Goal: Task Accomplishment & Management: Manage account settings

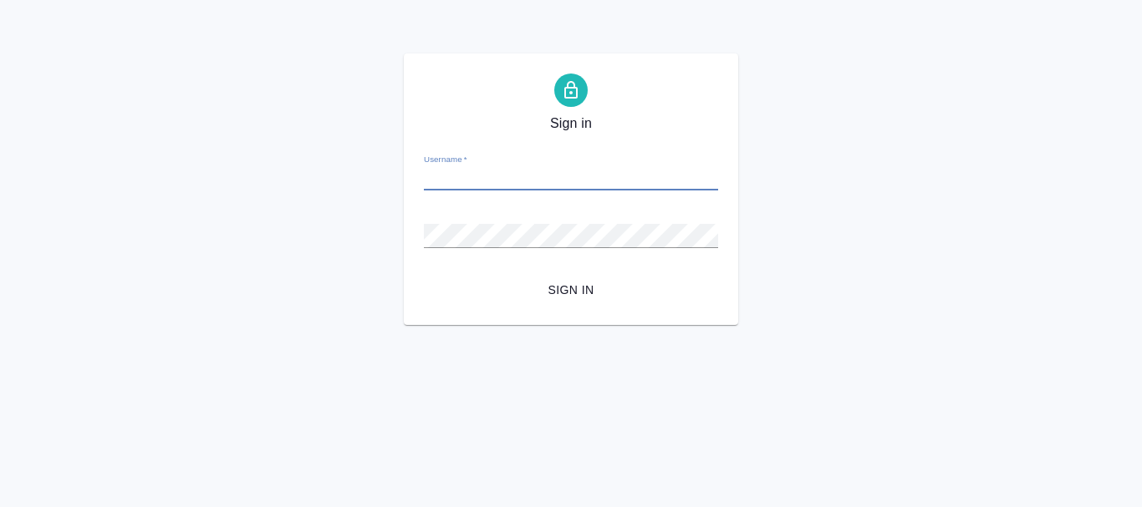
click at [458, 171] on input "Username   *" at bounding box center [571, 178] width 294 height 23
paste input "y.volgina@awatera.com"
type input "y.volgina@awatera.com"
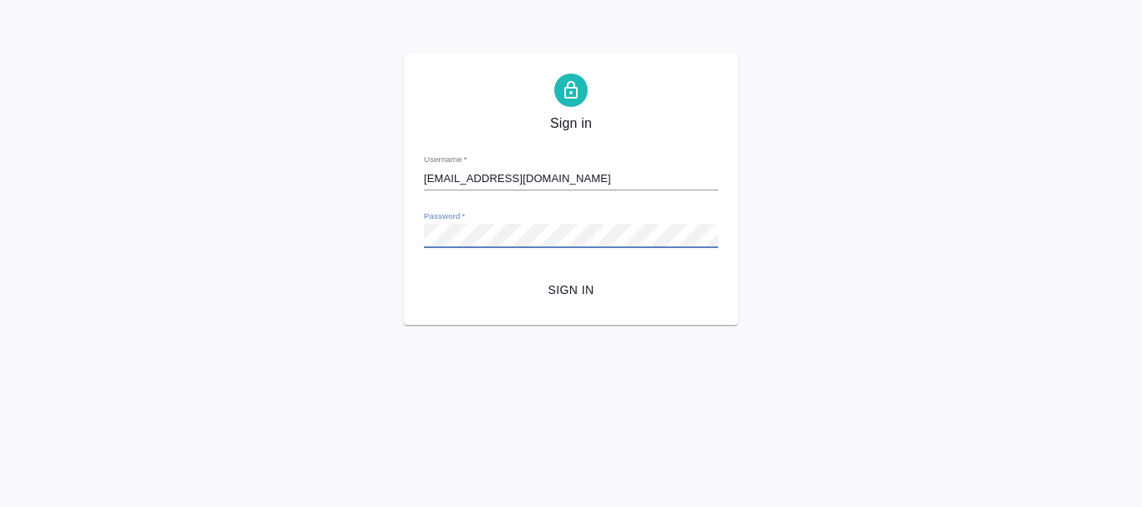
click at [571, 283] on span "Sign in" at bounding box center [571, 290] width 268 height 21
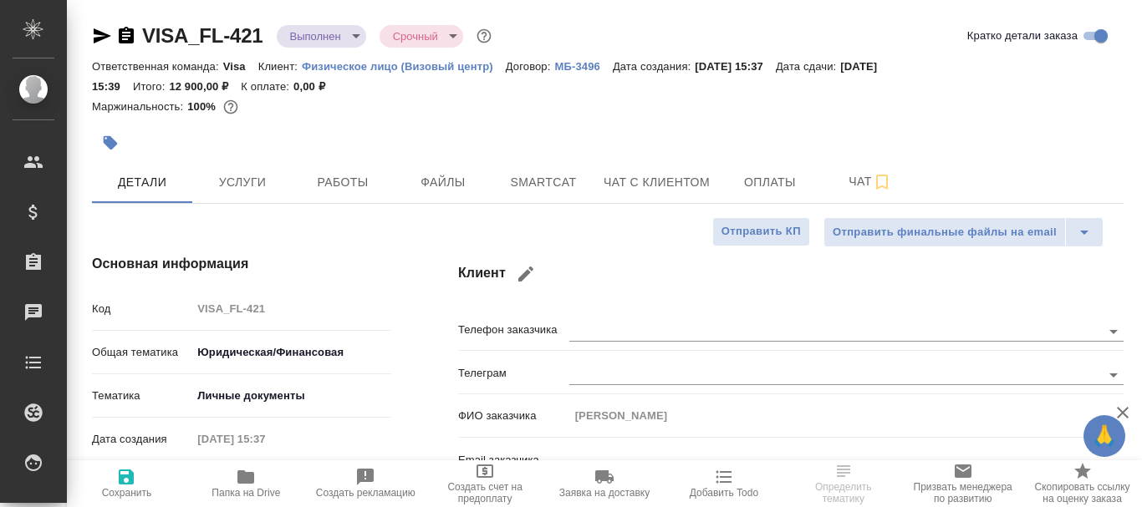
select select "RU"
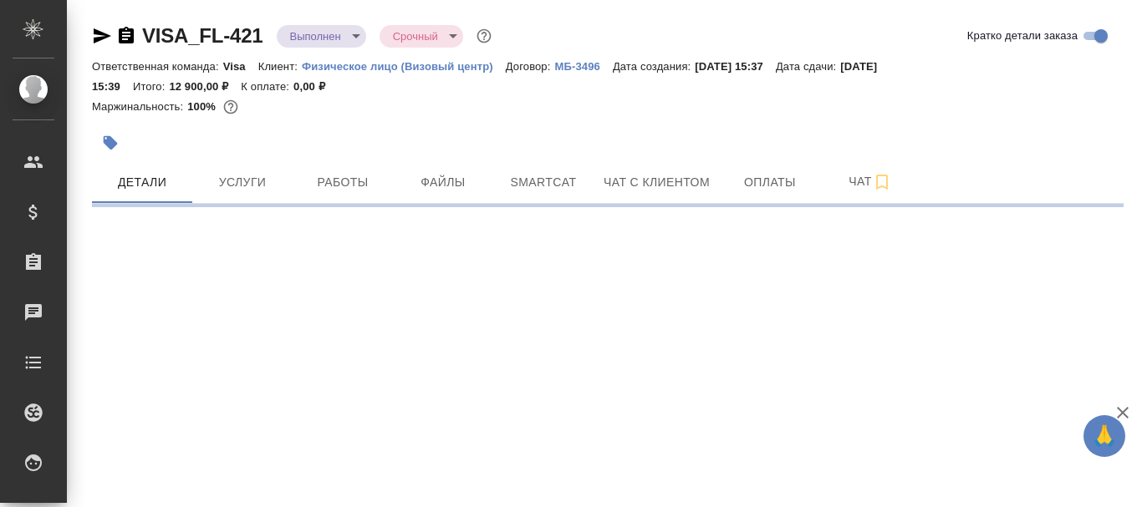
select select "RU"
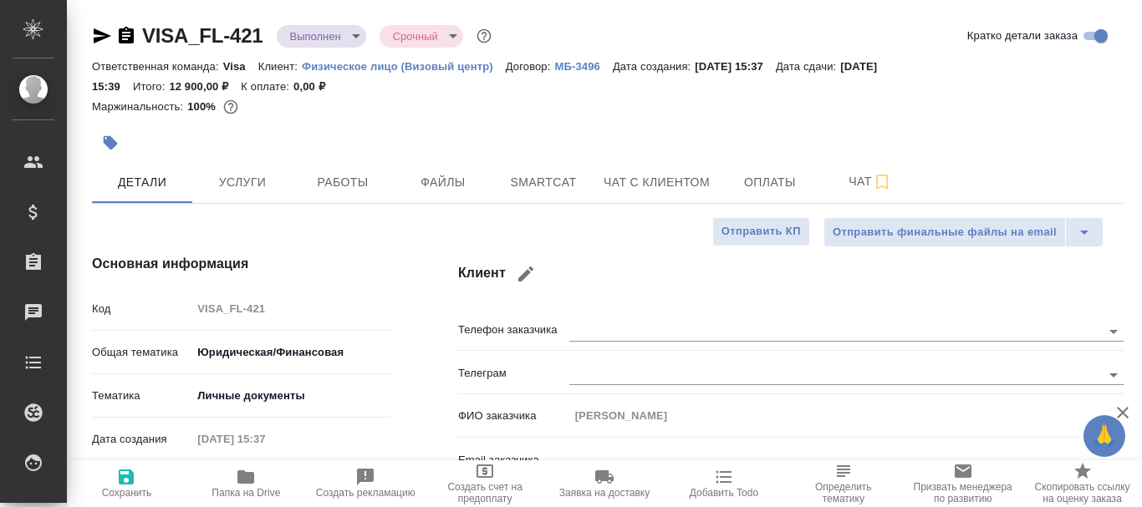
type textarea "x"
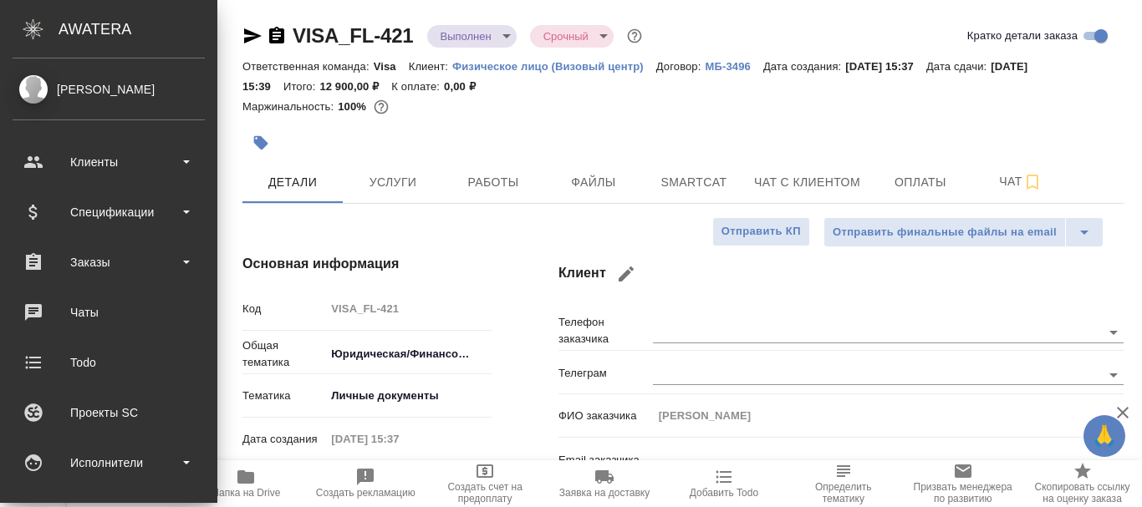
type textarea "x"
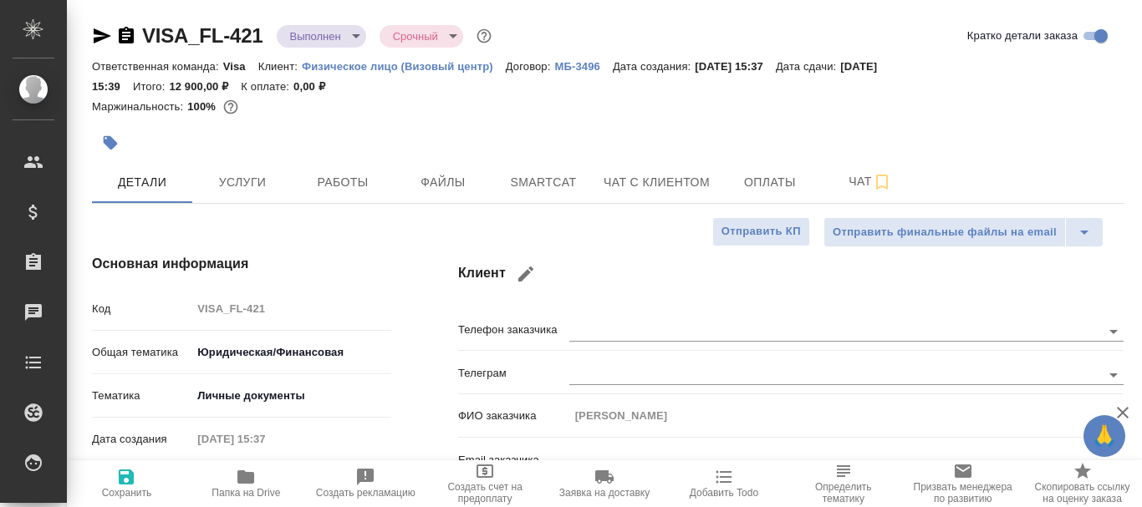
type textarea "x"
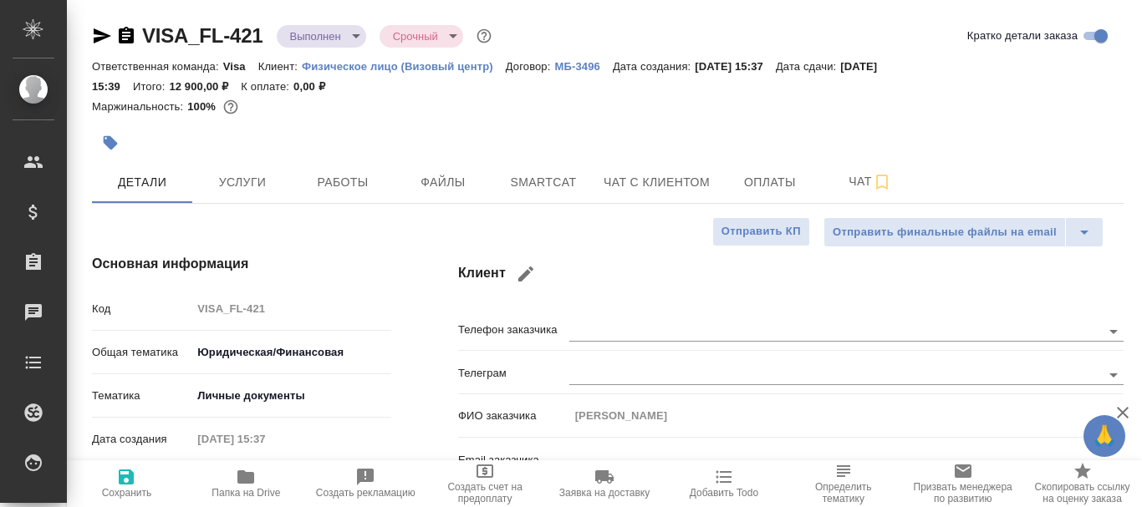
type textarea "x"
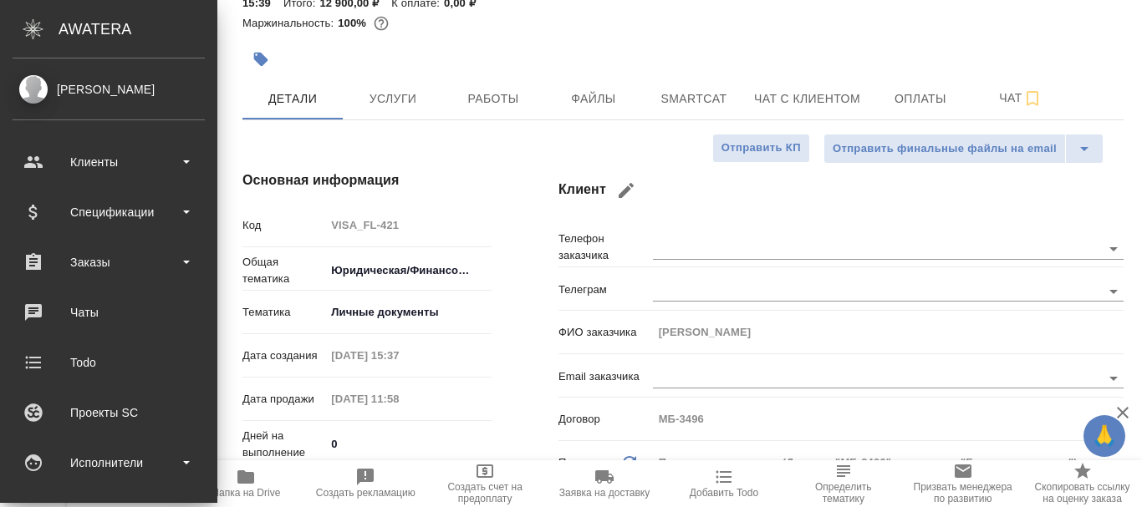
click at [25, 89] on div "[PERSON_NAME]" at bounding box center [109, 89] width 192 height 18
type textarea "x"
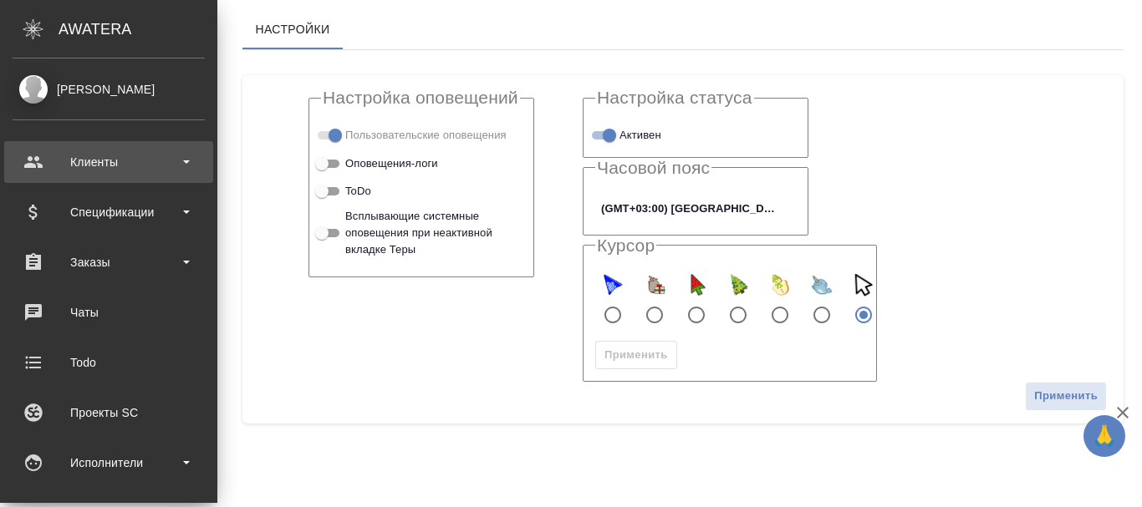
click at [33, 157] on div "Клиенты" at bounding box center [109, 162] width 192 height 25
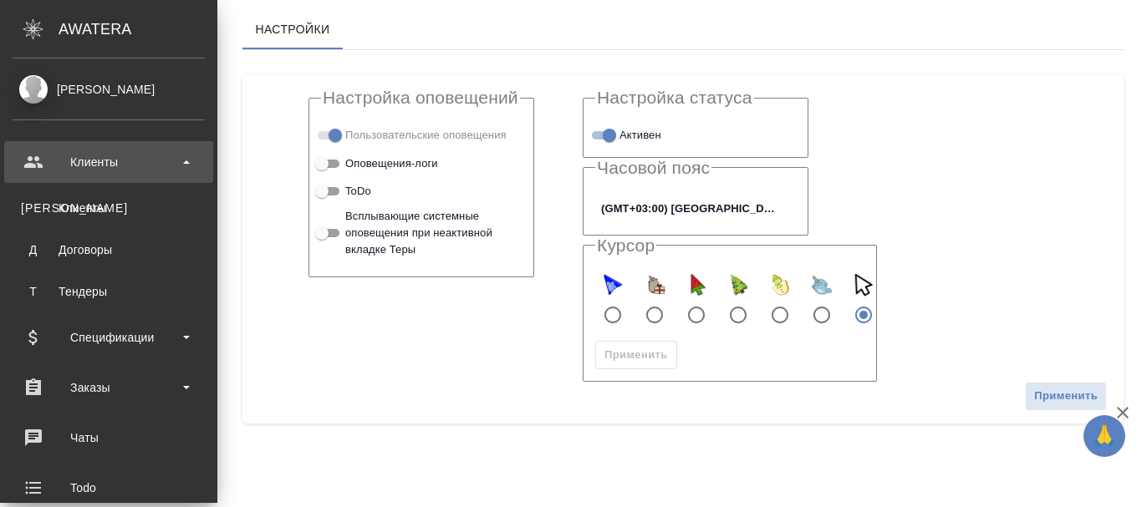
click at [50, 159] on div "Клиенты" at bounding box center [109, 162] width 192 height 25
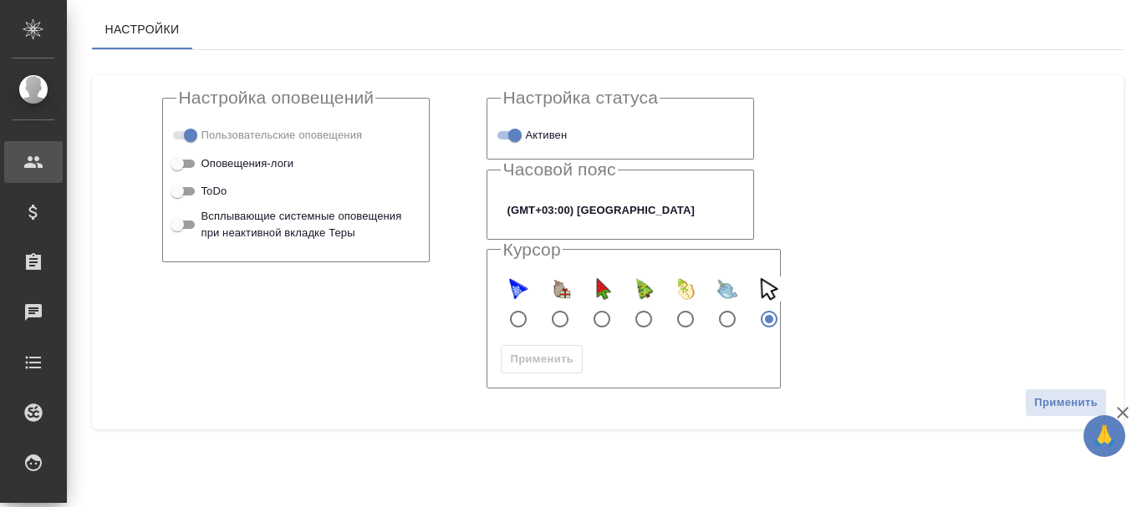
click at [36, 159] on icon at bounding box center [33, 162] width 18 height 12
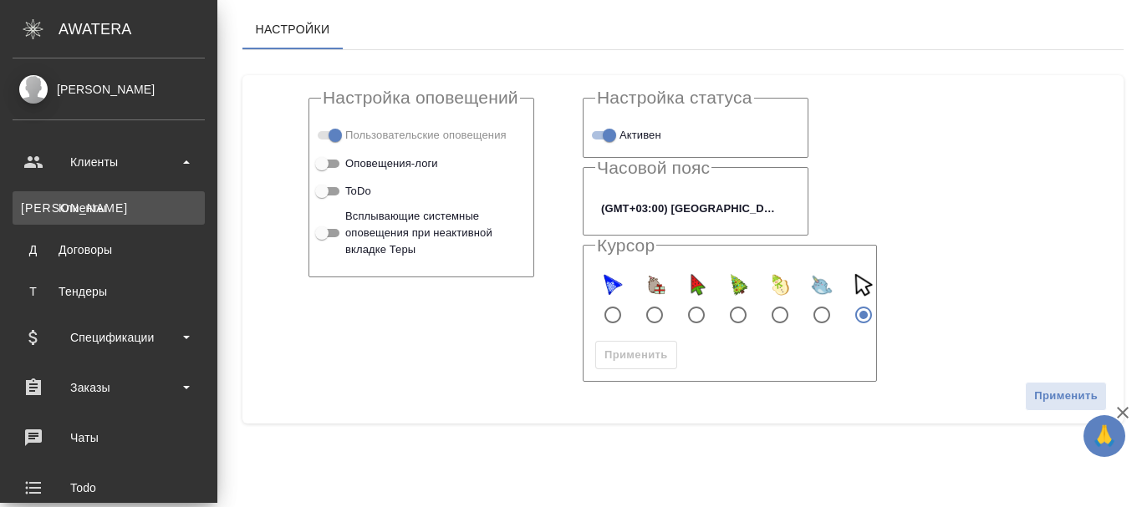
click at [80, 210] on div "Клиенты" at bounding box center [109, 208] width 176 height 17
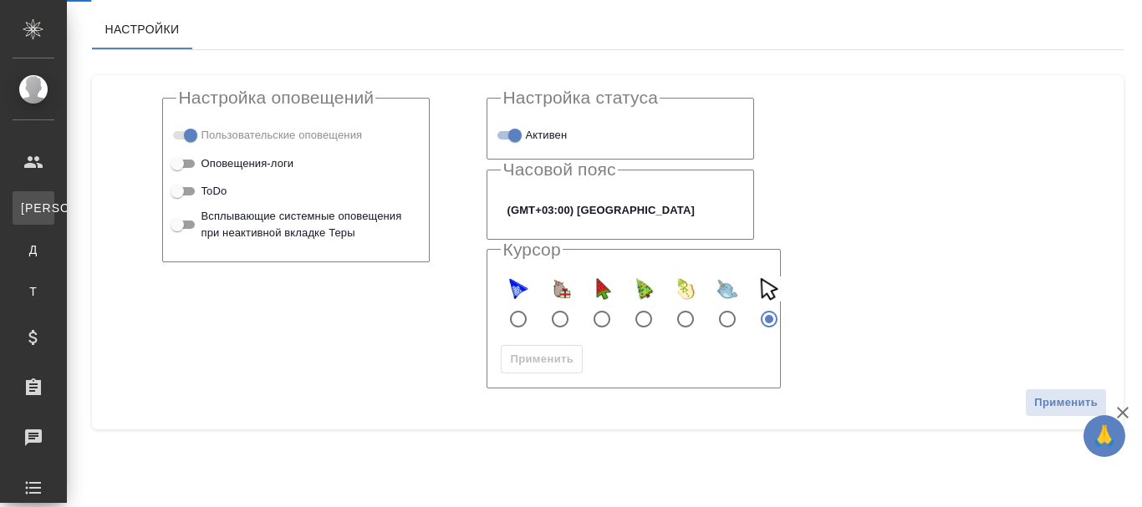
select select "RU"
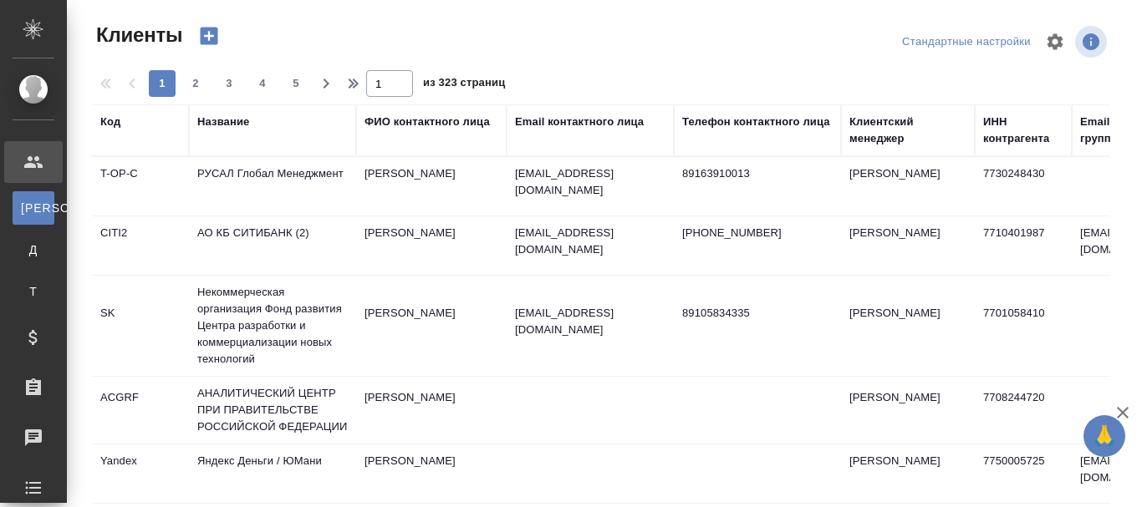
select select "RU"
